Goal: Task Accomplishment & Management: Complete application form

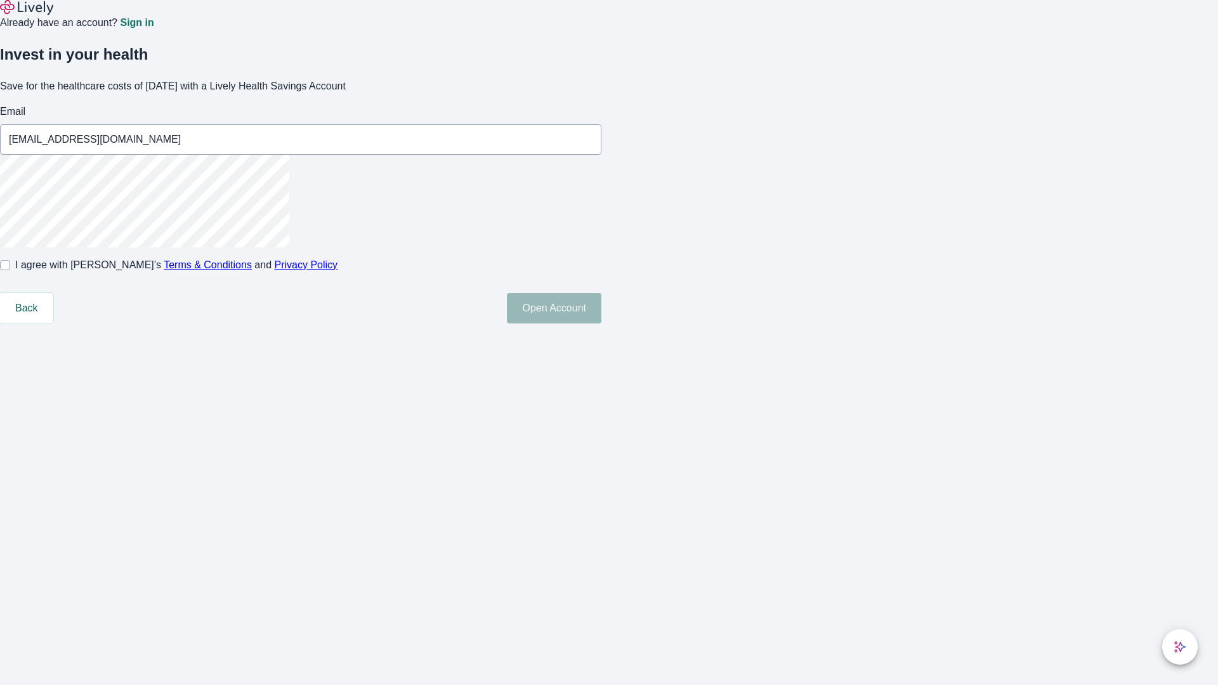
click at [10, 270] on input "I agree with Lively’s Terms & Conditions and Privacy Policy" at bounding box center [5, 265] width 10 height 10
checkbox input "true"
click at [602, 324] on button "Open Account" at bounding box center [554, 308] width 95 height 30
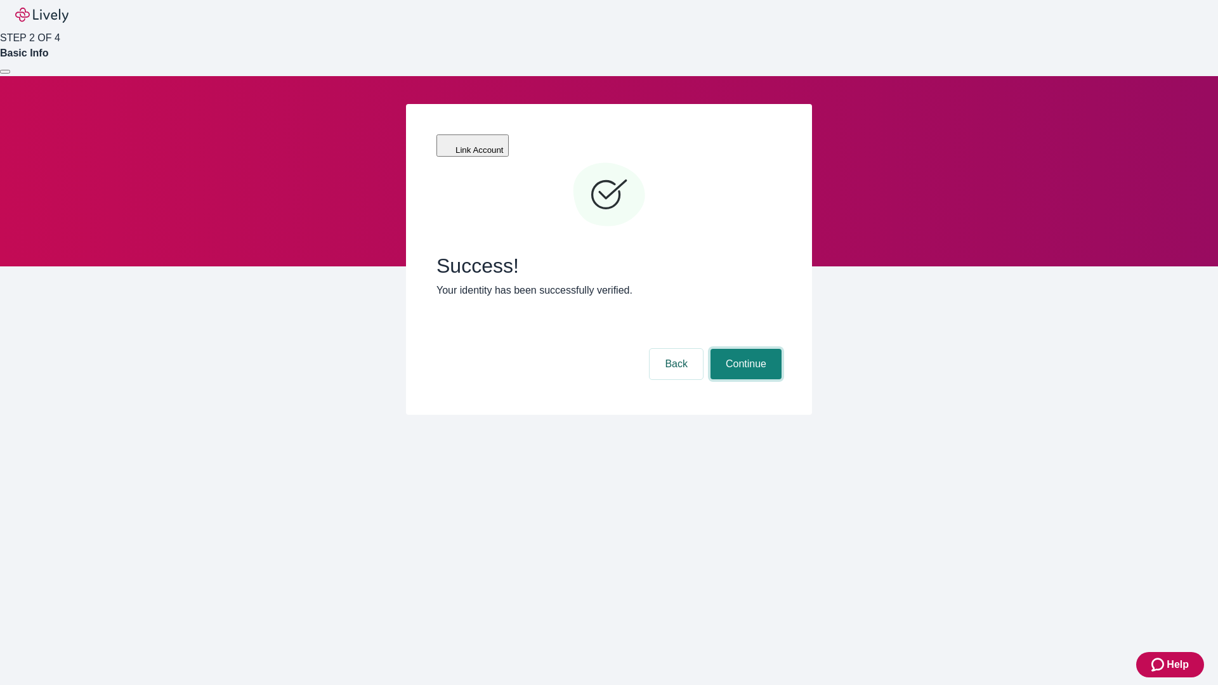
click at [744, 349] on button "Continue" at bounding box center [746, 364] width 71 height 30
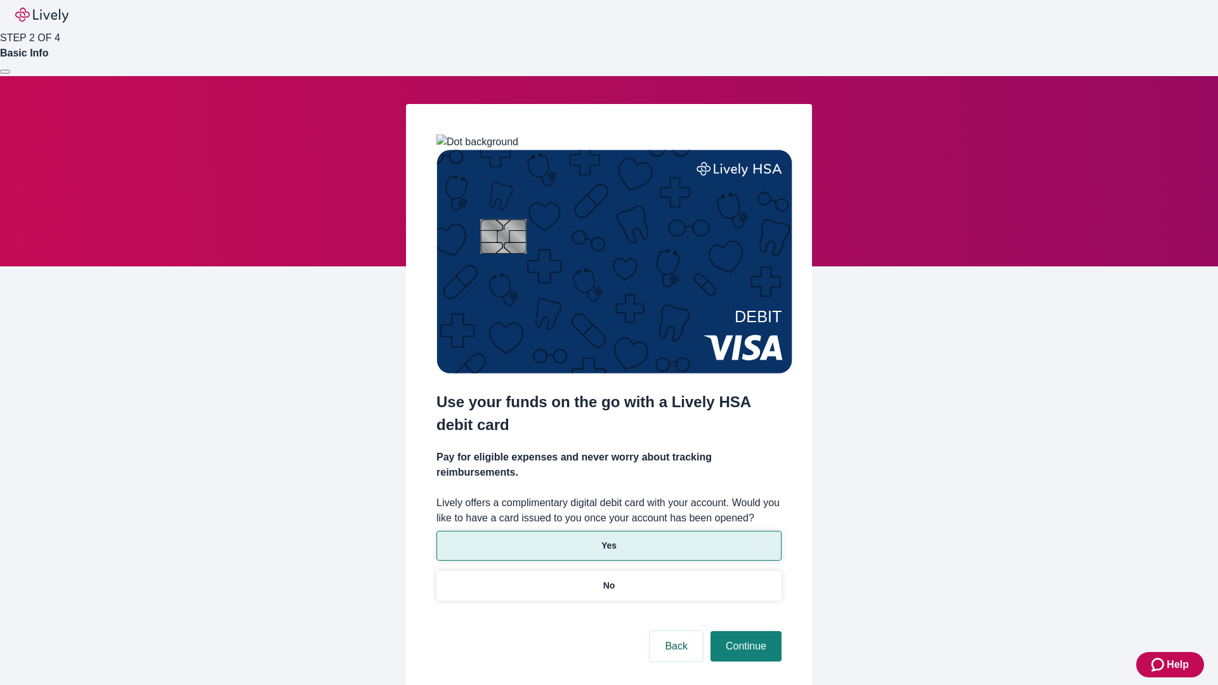
click at [608, 539] on p "Yes" at bounding box center [609, 545] width 15 height 13
click at [744, 631] on button "Continue" at bounding box center [746, 646] width 71 height 30
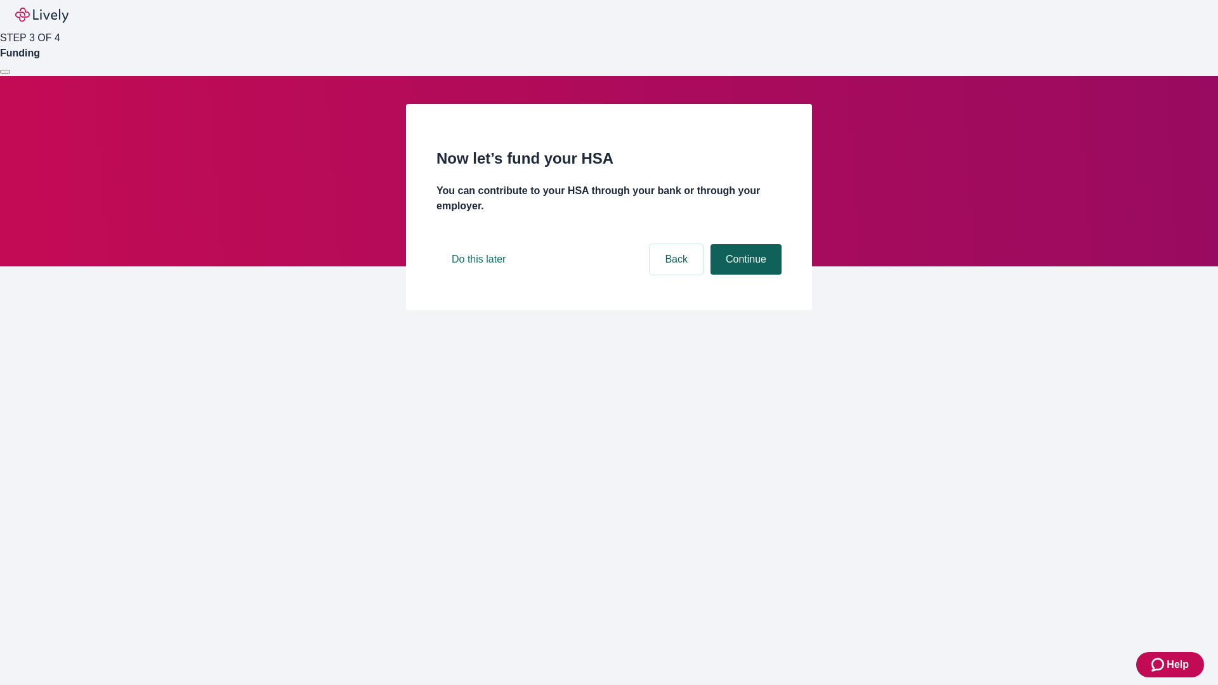
click at [744, 275] on button "Continue" at bounding box center [746, 259] width 71 height 30
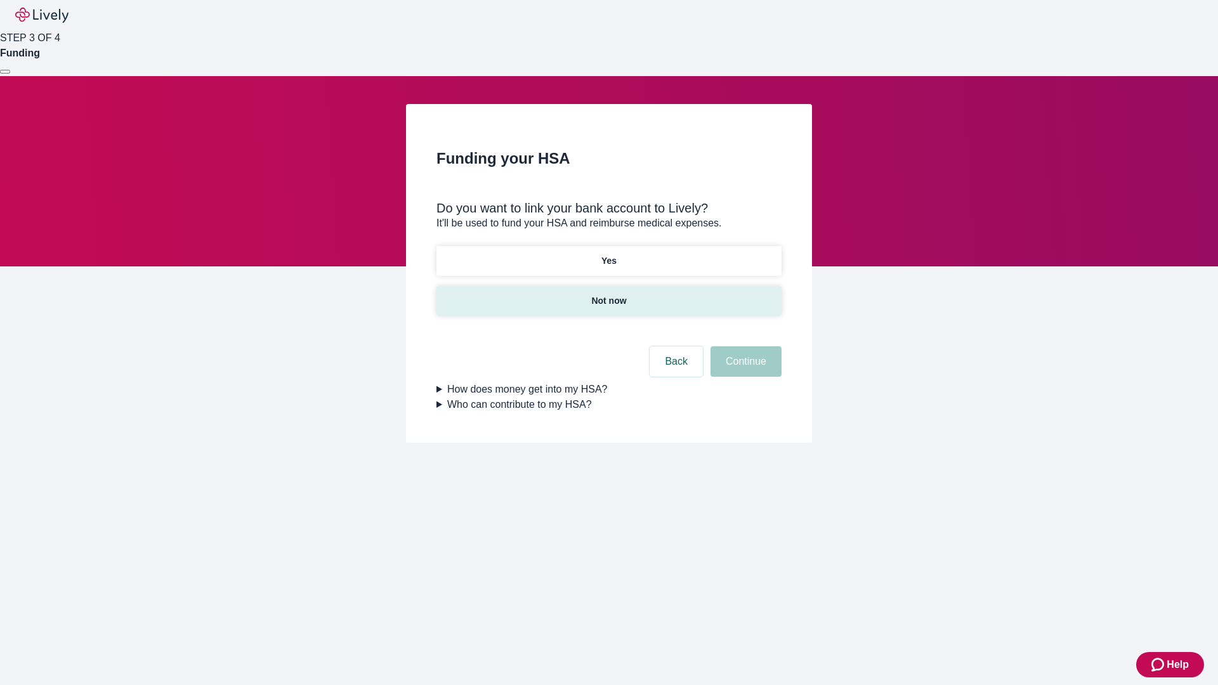
click at [608, 294] on p "Not now" at bounding box center [608, 300] width 35 height 13
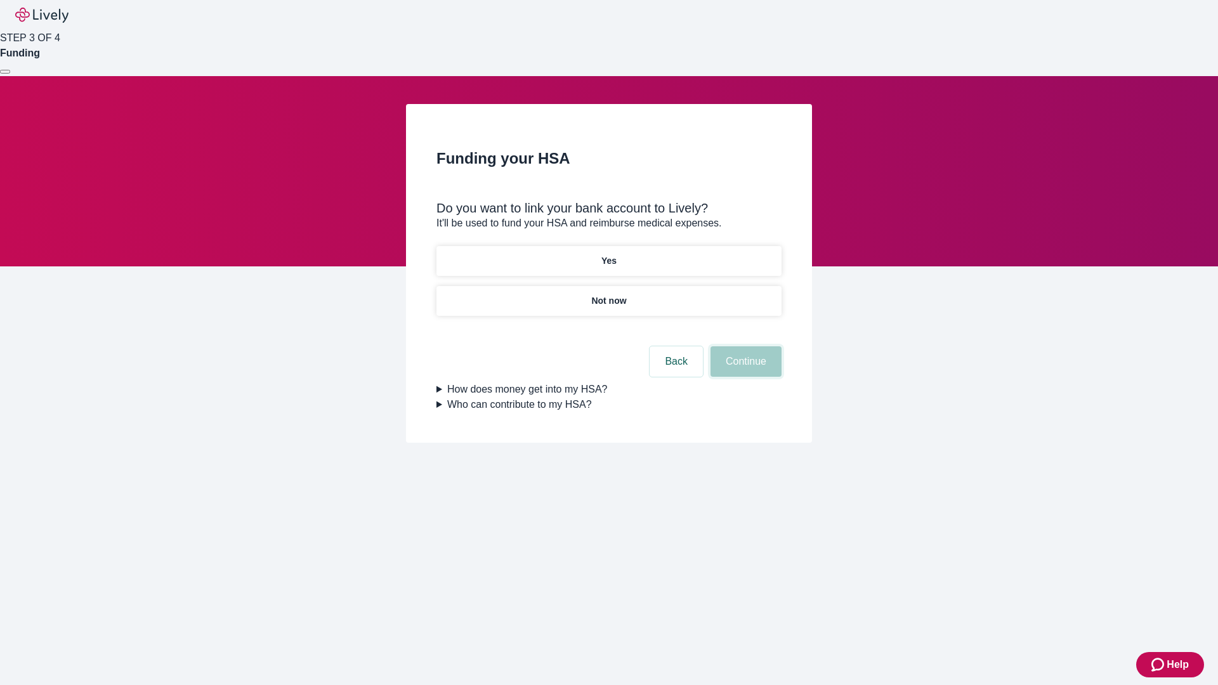
click at [744, 369] on button "Continue" at bounding box center [746, 361] width 71 height 30
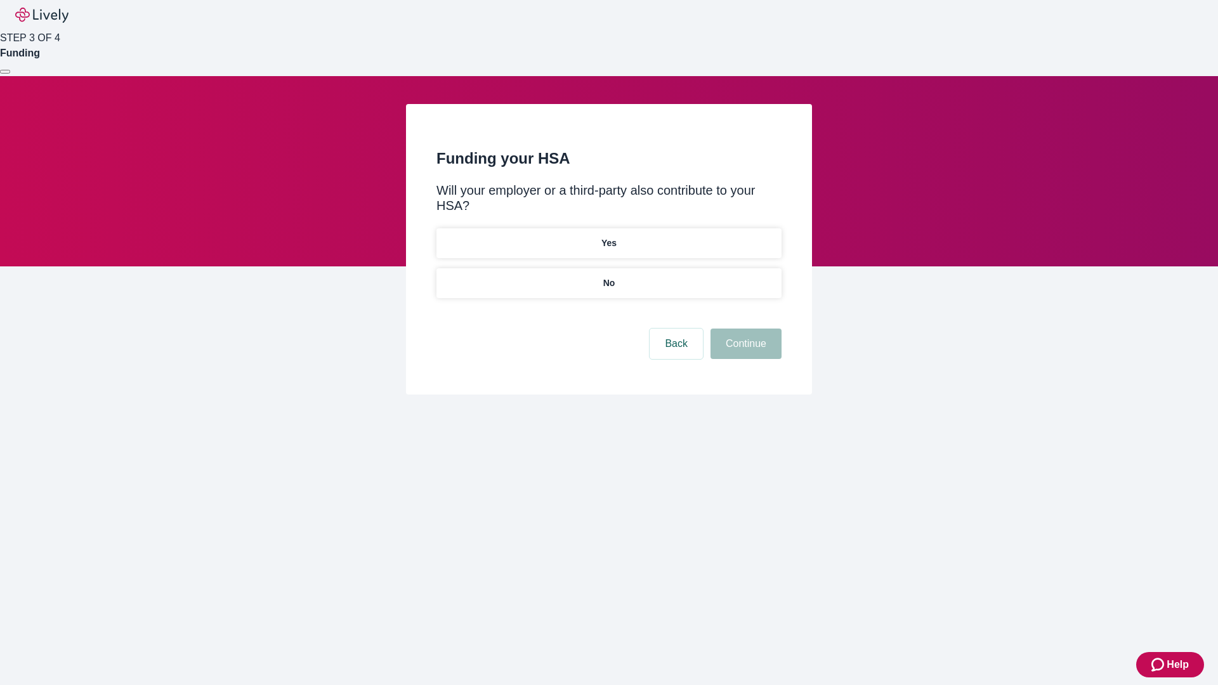
click at [608, 277] on p "No" at bounding box center [609, 283] width 12 height 13
click at [744, 329] on button "Continue" at bounding box center [746, 344] width 71 height 30
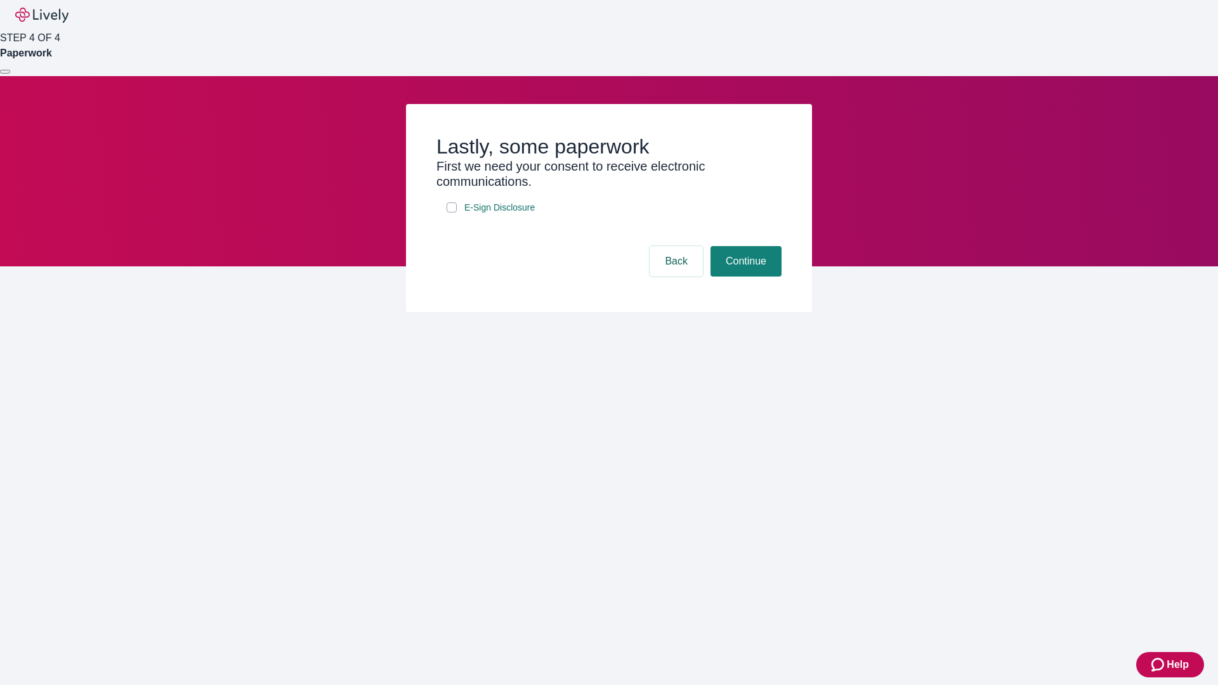
click at [452, 213] on input "E-Sign Disclosure" at bounding box center [452, 207] width 10 height 10
checkbox input "true"
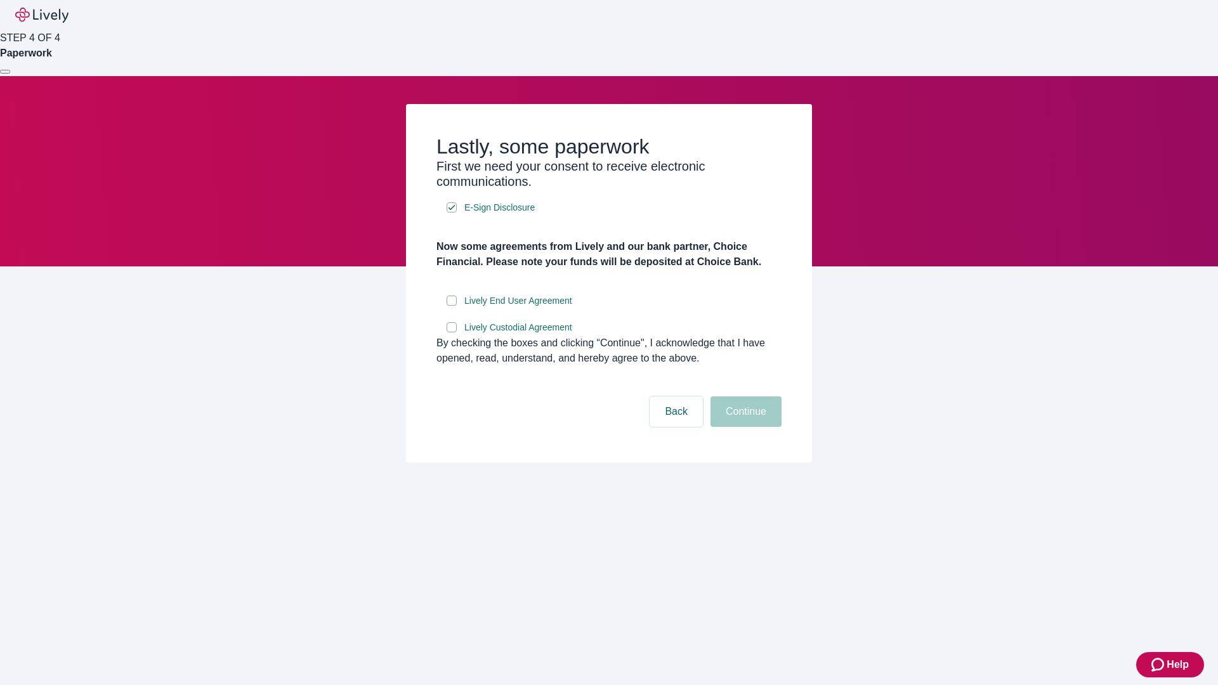
click at [452, 306] on input "Lively End User Agreement" at bounding box center [452, 301] width 10 height 10
checkbox input "true"
click at [452, 332] on input "Lively Custodial Agreement" at bounding box center [452, 327] width 10 height 10
checkbox input "true"
click at [744, 427] on button "Continue" at bounding box center [746, 412] width 71 height 30
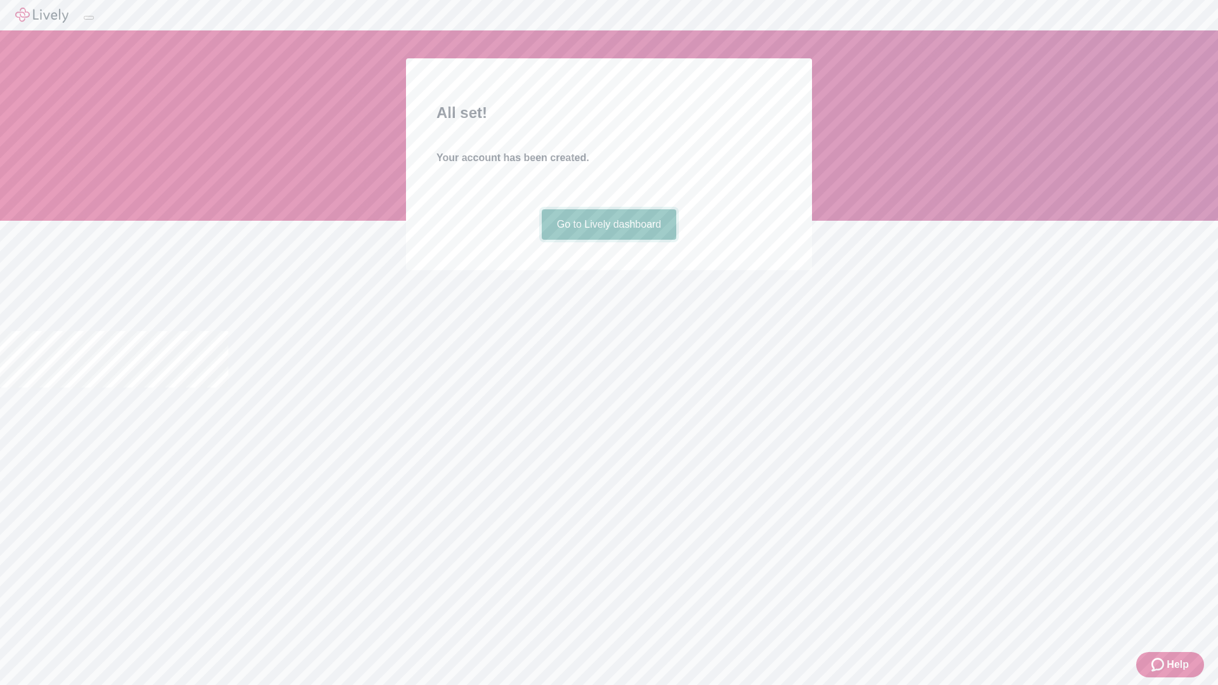
click at [608, 240] on link "Go to Lively dashboard" at bounding box center [609, 224] width 135 height 30
